Goal: Find specific page/section: Find specific page/section

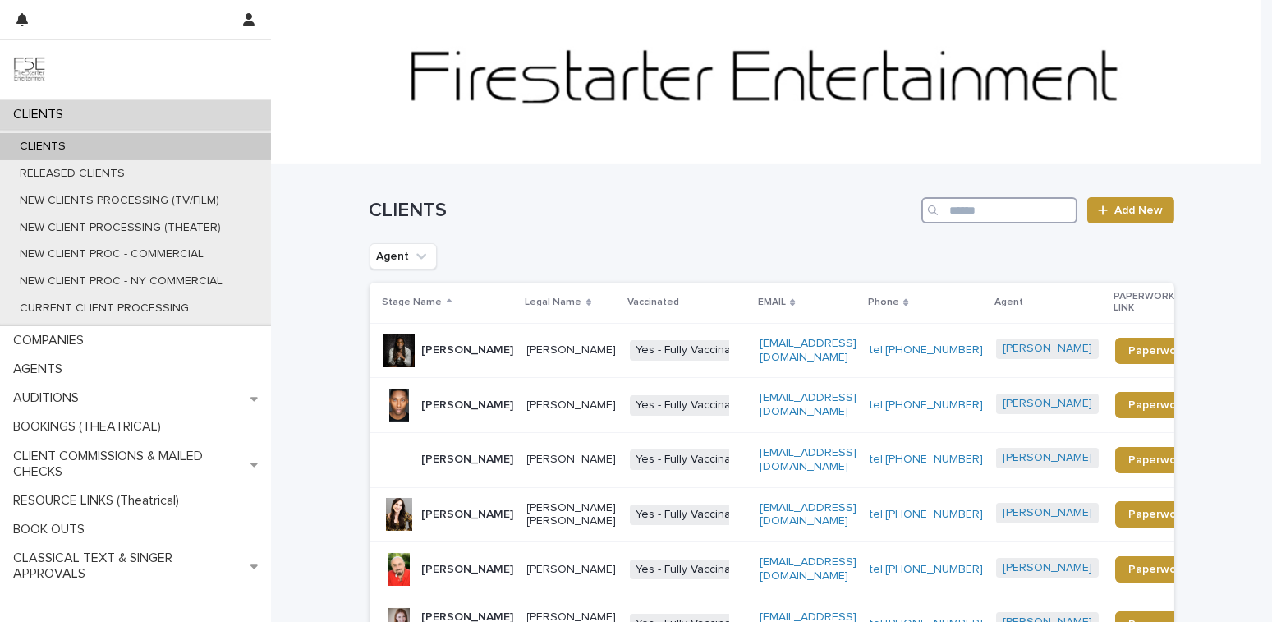
click at [1020, 222] on input "Search" at bounding box center [1000, 210] width 156 height 26
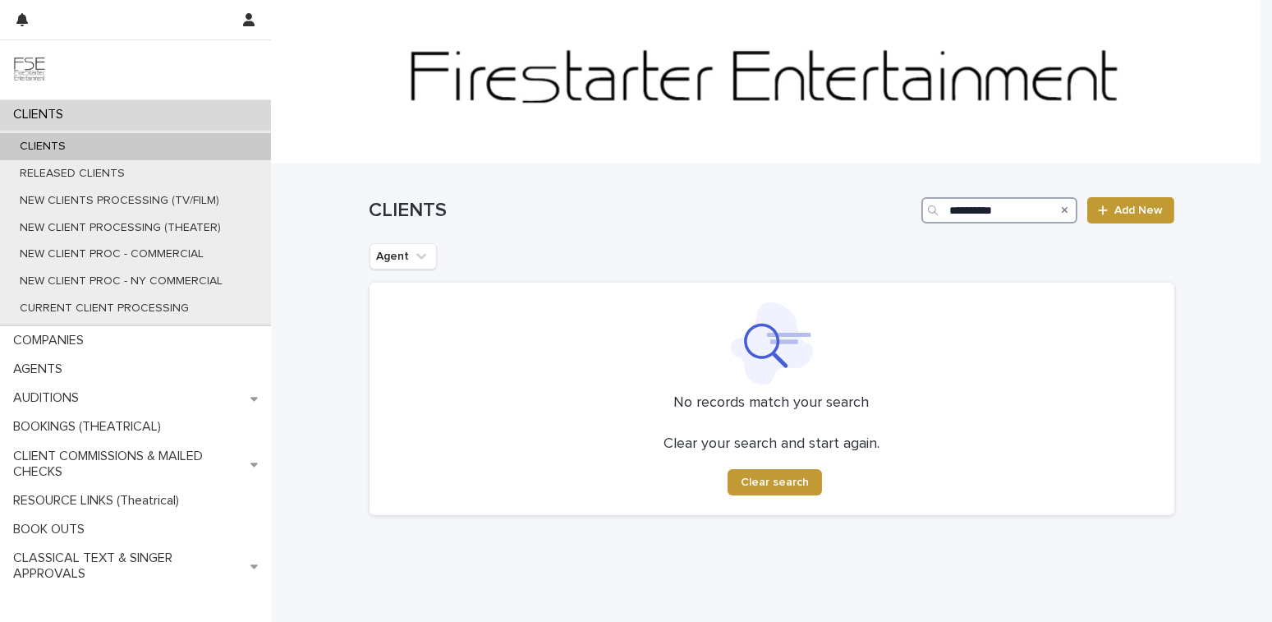
click at [946, 209] on input "**********" at bounding box center [1000, 210] width 156 height 26
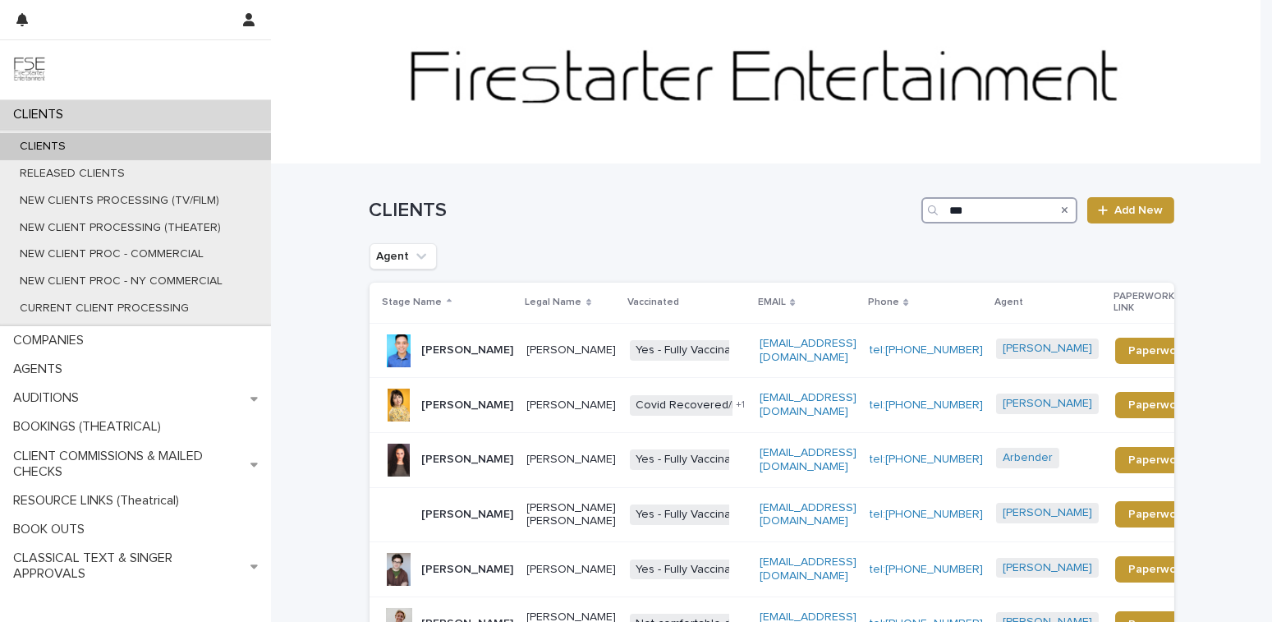
click at [965, 214] on input "***" at bounding box center [1000, 210] width 156 height 26
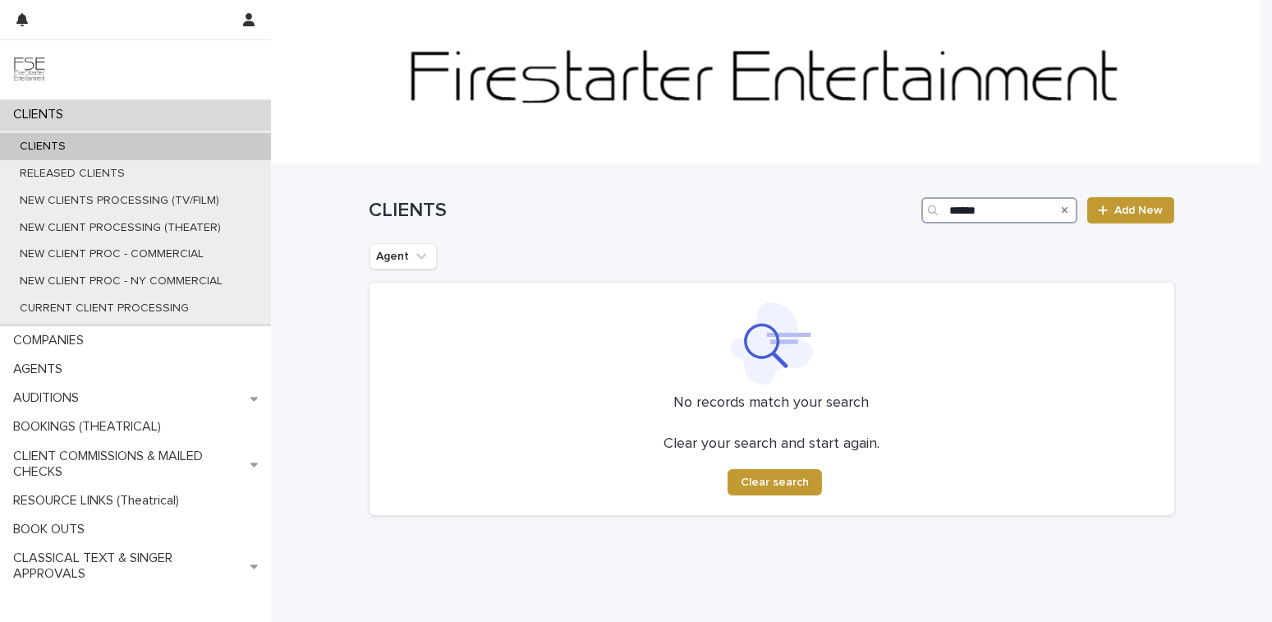
type input "******"
